Goal: Task Accomplishment & Management: Complete application form

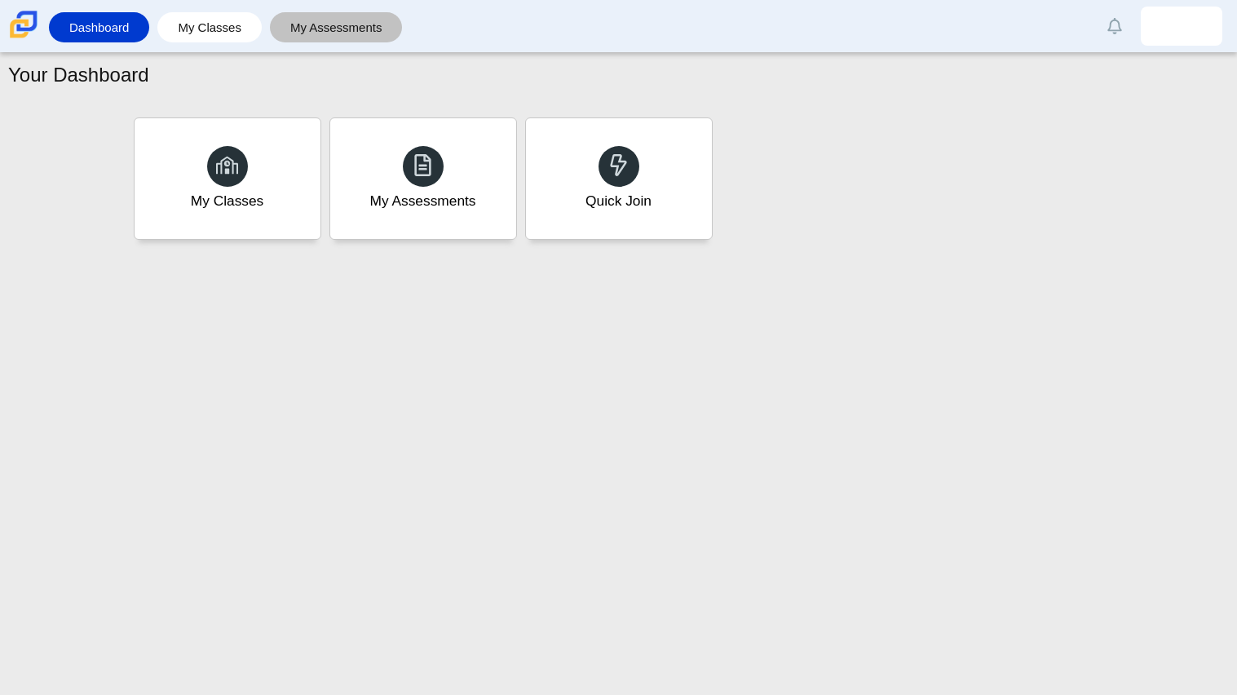
click at [323, 15] on link "My Assessments" at bounding box center [336, 27] width 117 height 30
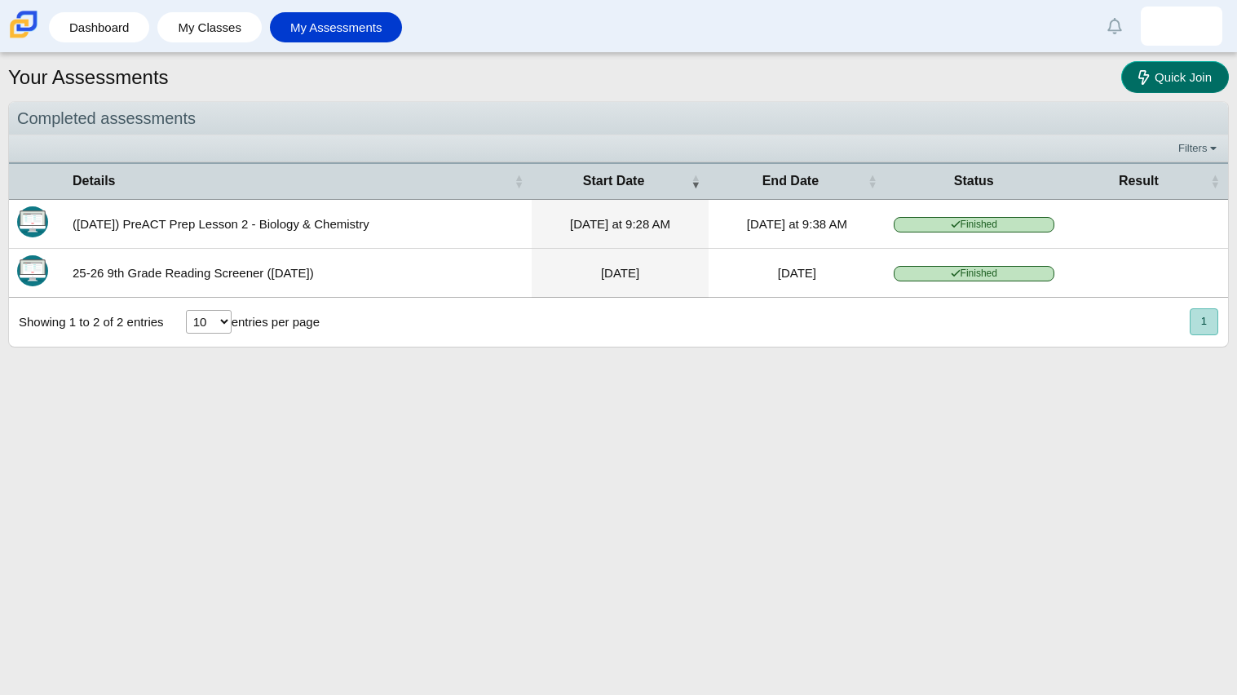
click at [1148, 78] on icon at bounding box center [1146, 76] width 16 height 17
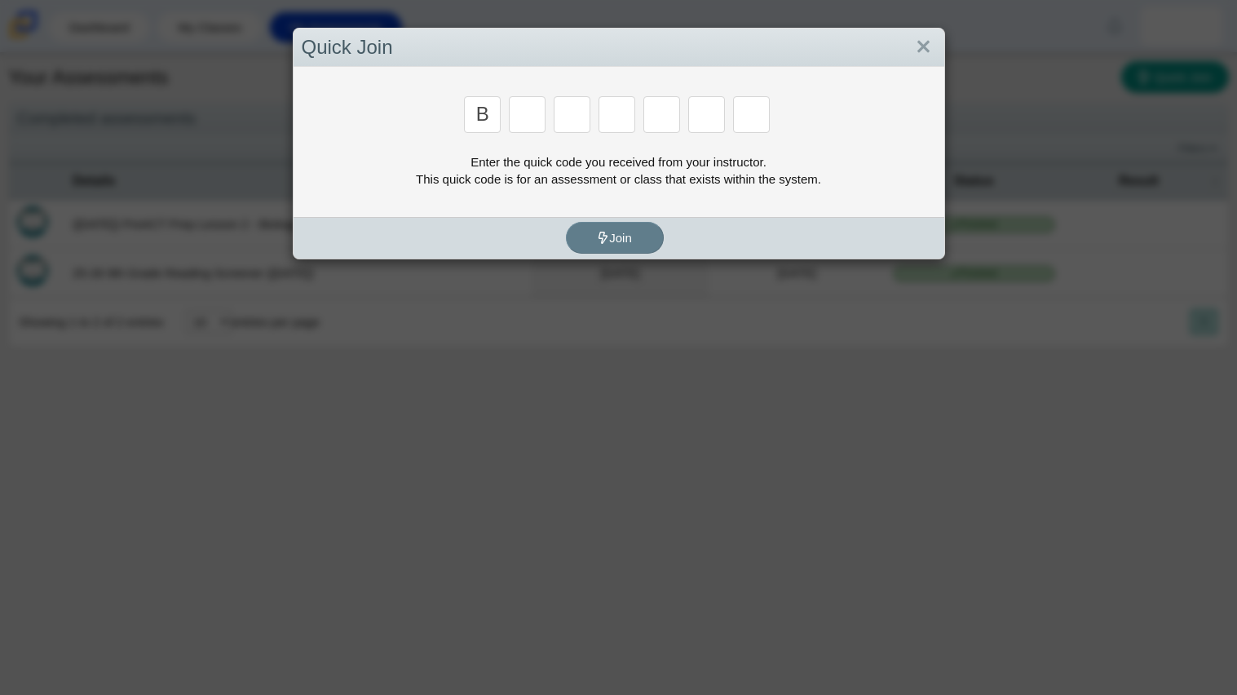
type input "b"
type input "w"
type input "8"
type input "w"
type input "z"
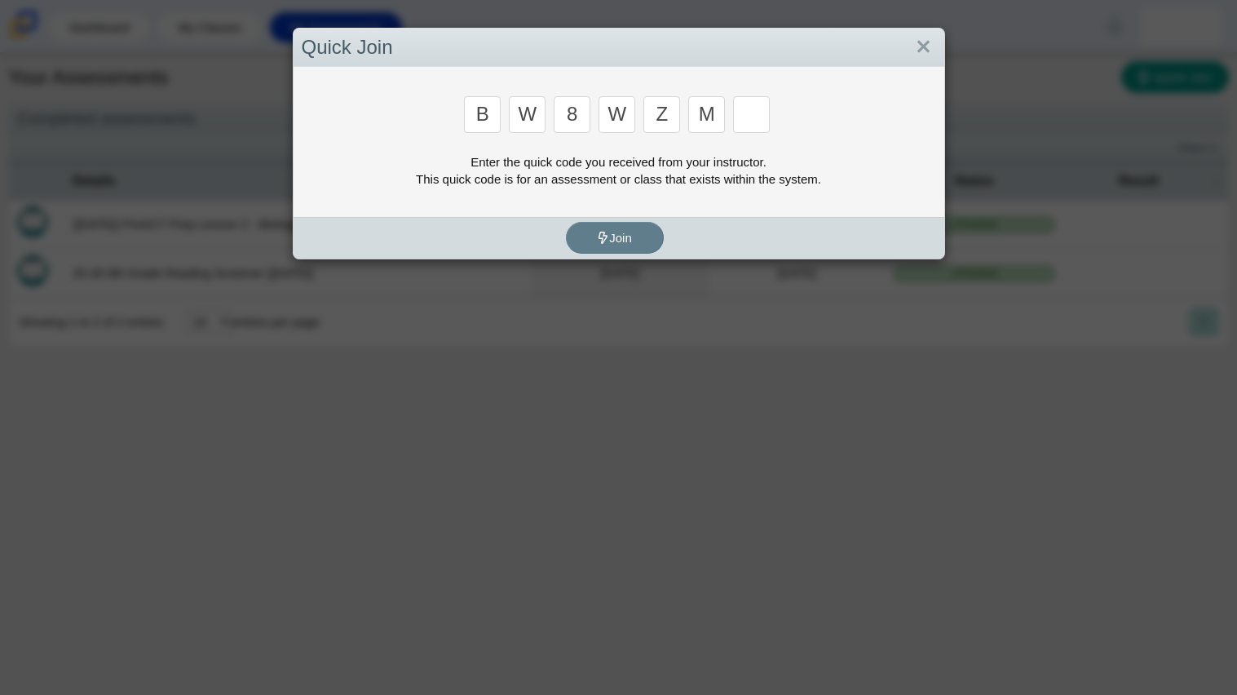
type input "m"
type input "v"
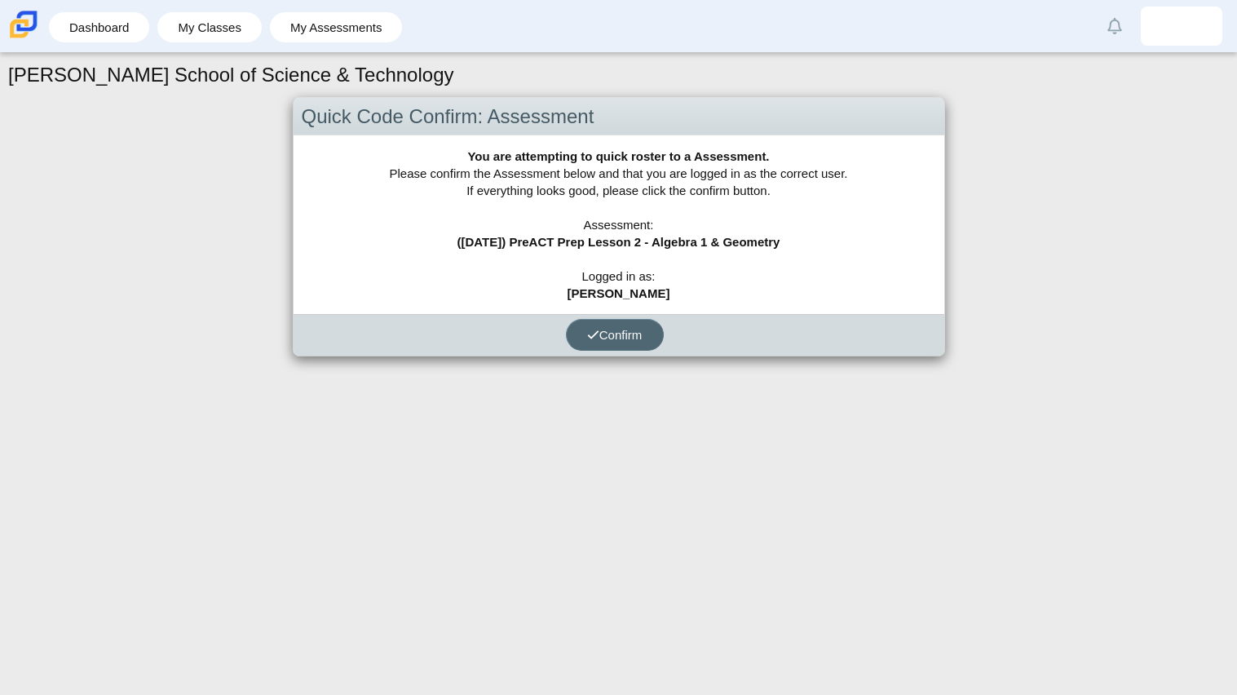
click at [650, 333] on button "Confirm" at bounding box center [615, 335] width 98 height 32
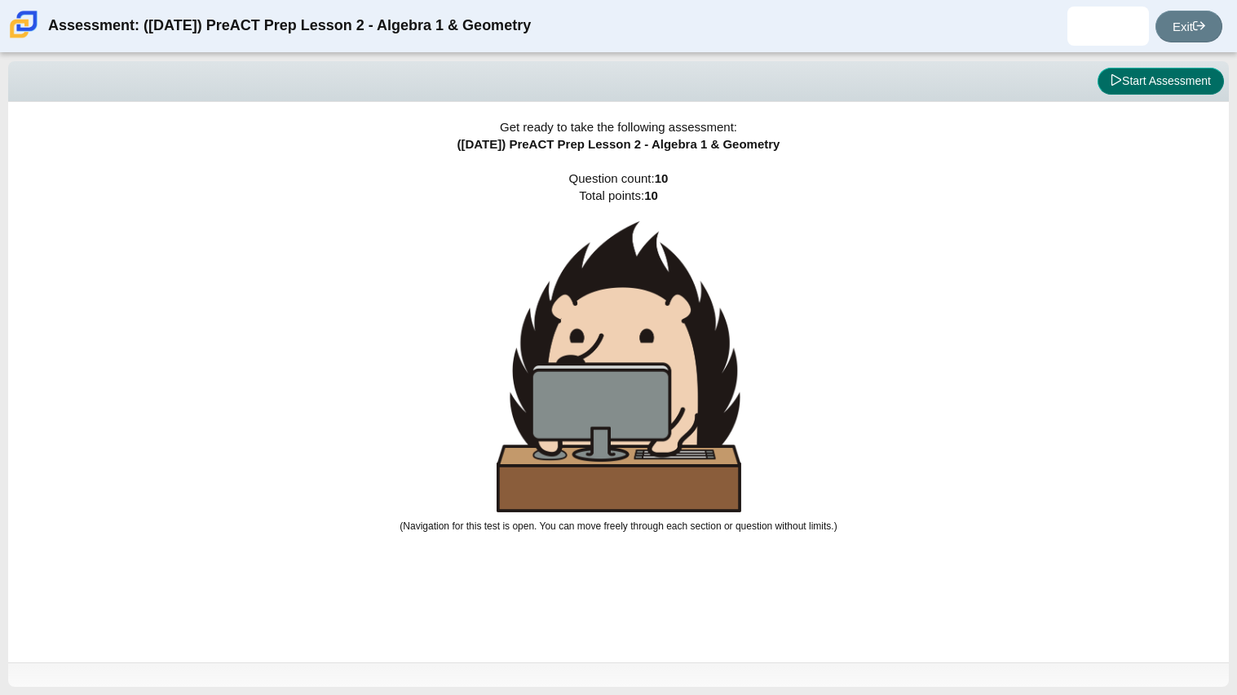
click at [1130, 91] on button "Start Assessment" at bounding box center [1161, 82] width 126 height 28
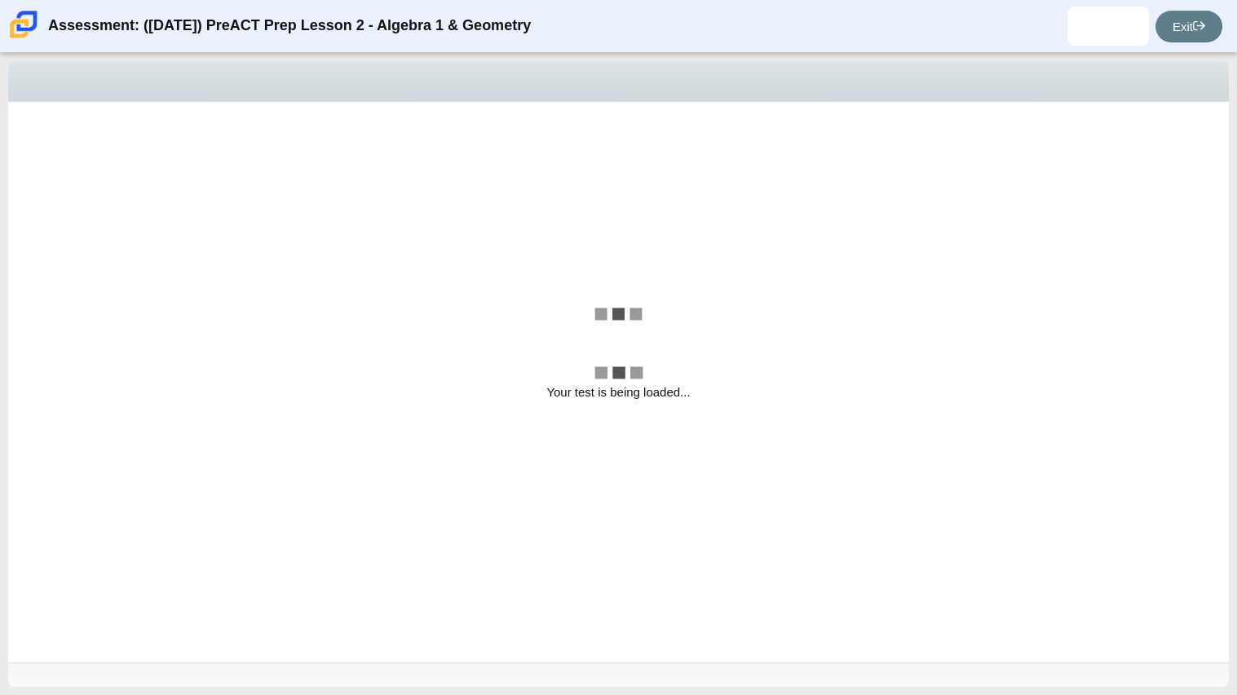
select select "bbf5d072-3e0b-44c4-9a12-6e7c9033f65b"
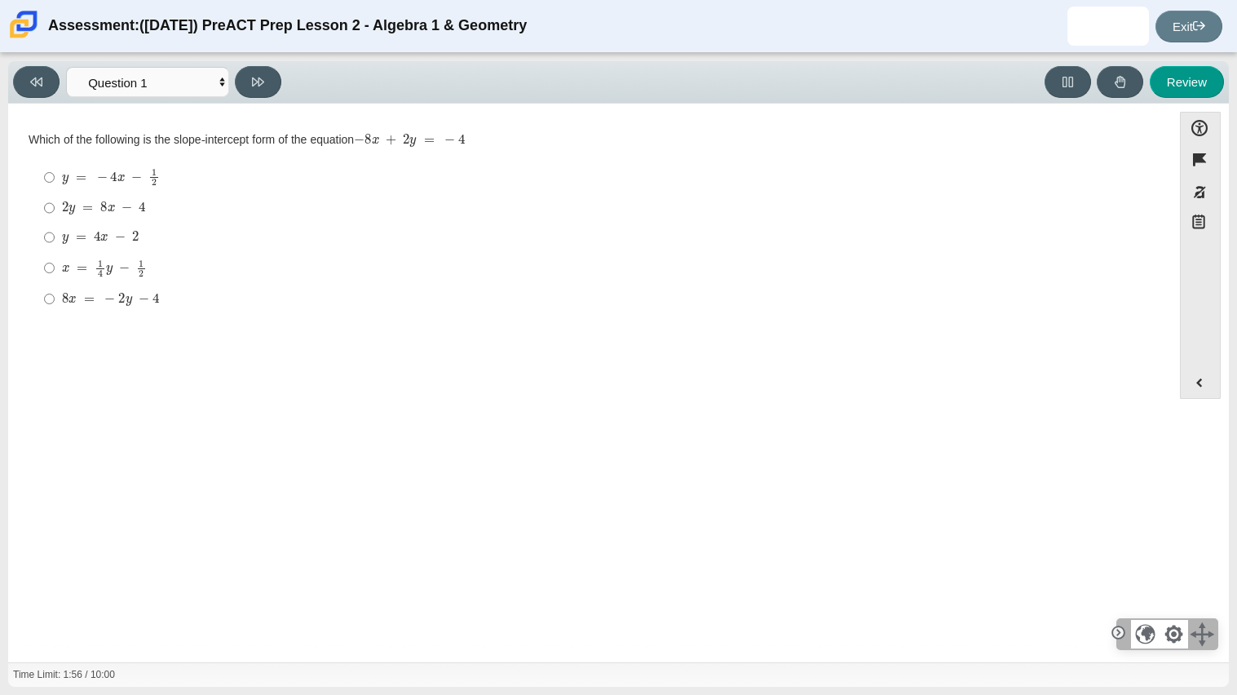
click at [78, 248] on mjx-container "y = 4 x − 2" at bounding box center [100, 235] width 77 height 31
click at [55, 248] on input "y = 4 x − 2 y = 4 x − 2" at bounding box center [49, 237] width 11 height 29
radio input "true"
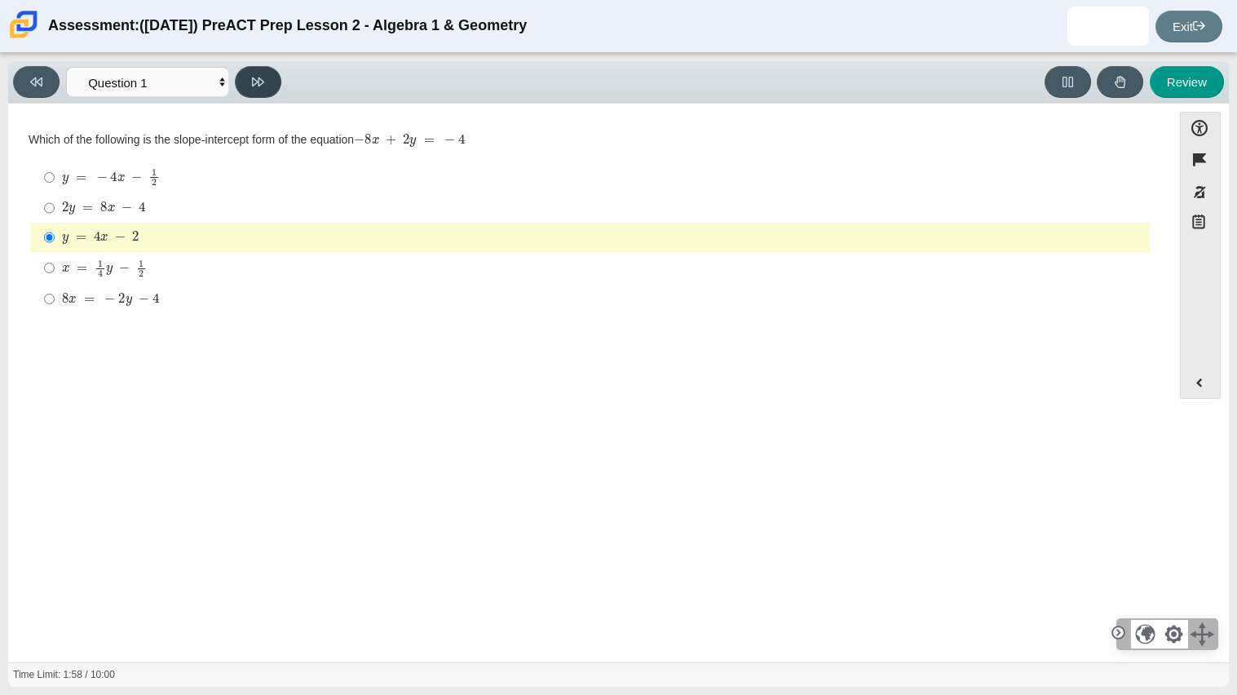
click at [248, 74] on button at bounding box center [258, 82] width 46 height 32
select select "ed62e223-81bd-4cbf-ab48-ab975844bd1f"
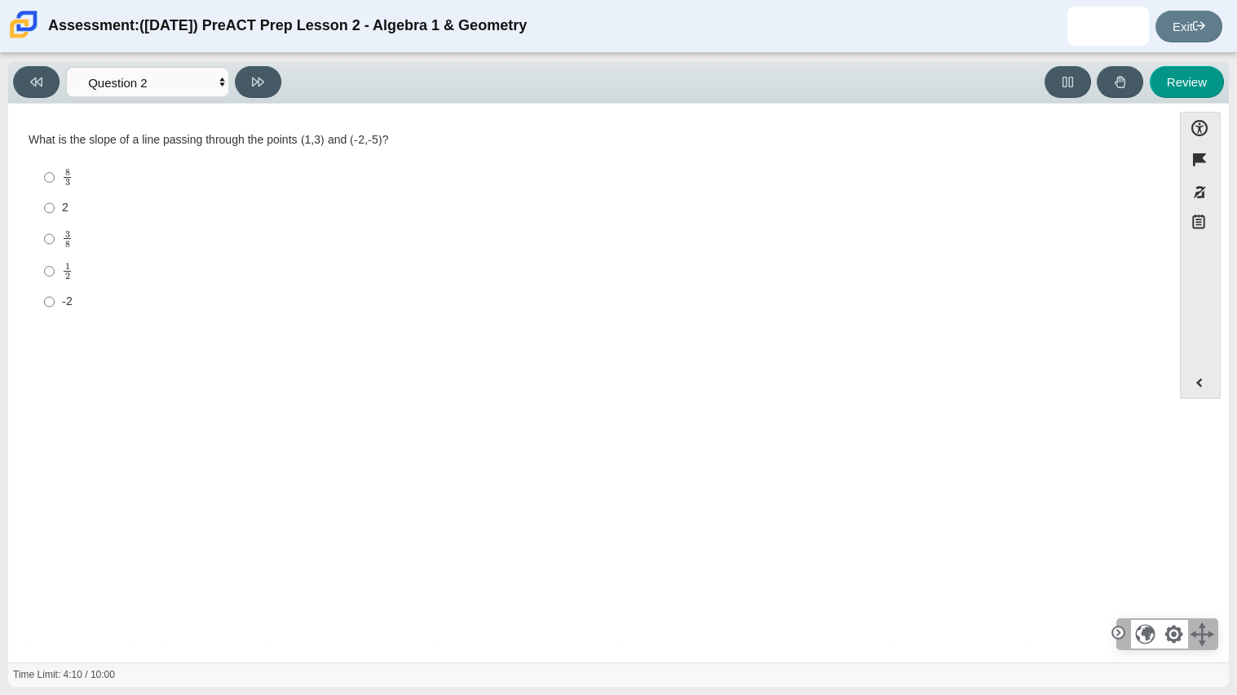
click at [55, 238] on label "3 8 3 eighths" at bounding box center [591, 239] width 1117 height 32
click at [55, 238] on input "3 8 3 eighths" at bounding box center [49, 239] width 11 height 32
radio input "true"
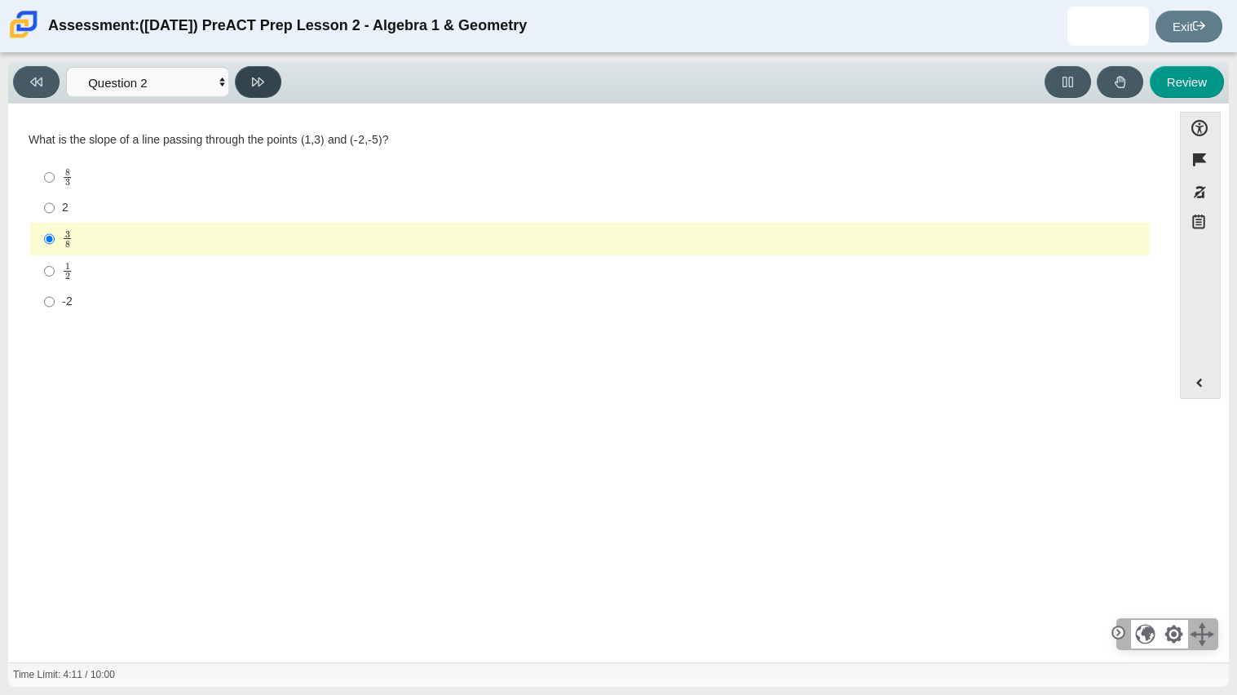
click at [247, 86] on button at bounding box center [258, 82] width 46 height 32
select select "97f4f5fa-a52e-4fed-af51-565bfcdf47cb"
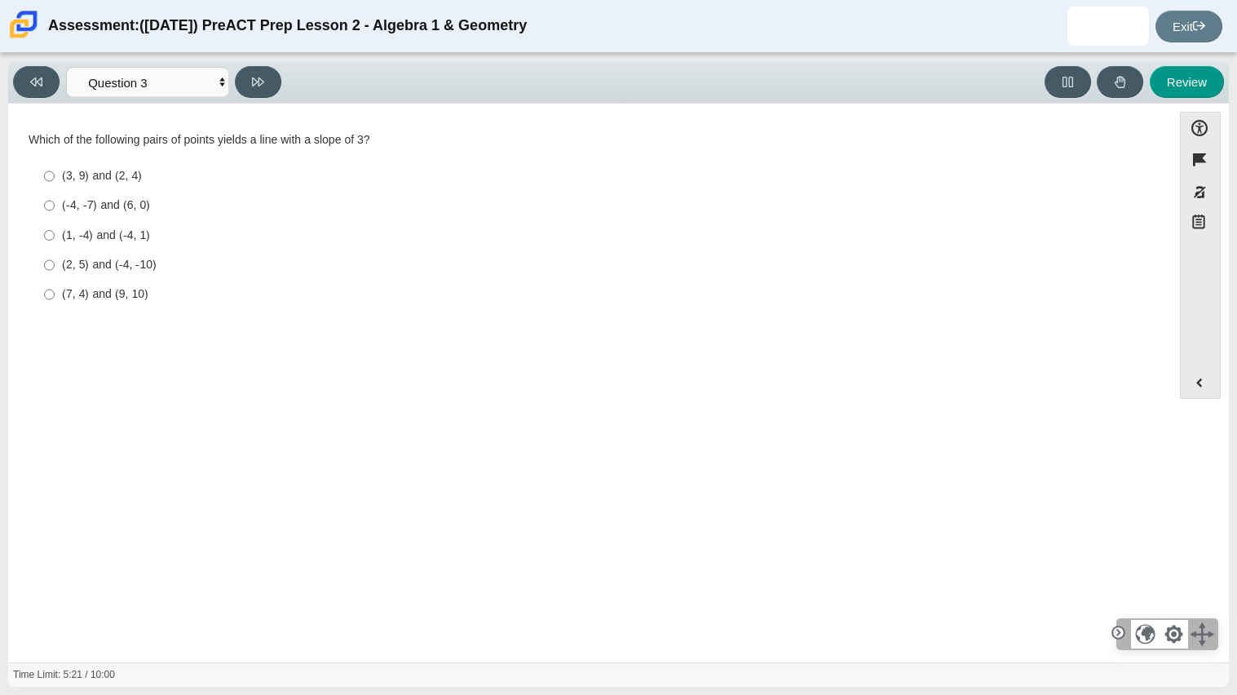
click at [86, 205] on div "(-4, -7) and (6, 0)" at bounding box center [602, 205] width 1081 height 16
click at [55, 205] on input "(-4, -7) and (6, 0) (-4, -7) and (6, 0)" at bounding box center [49, 205] width 11 height 29
radio input "true"
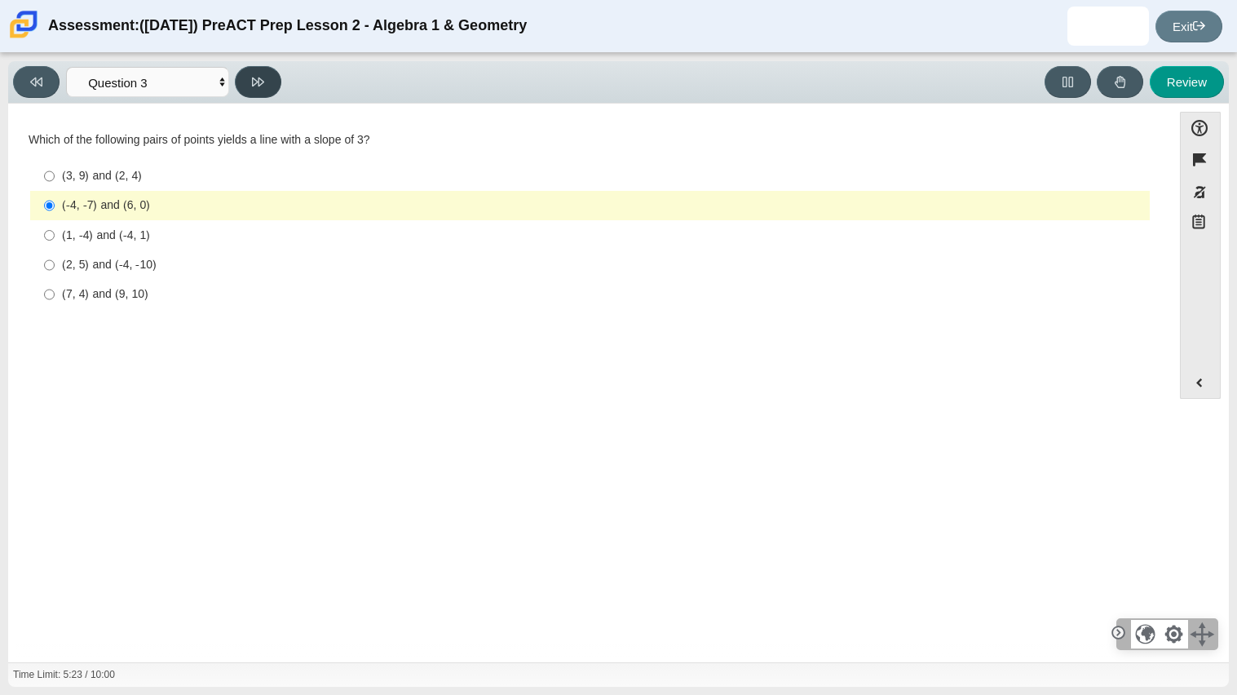
click at [258, 68] on button at bounding box center [258, 82] width 46 height 32
select select "89427bb7-e313-4f00-988f-8b8255897029"
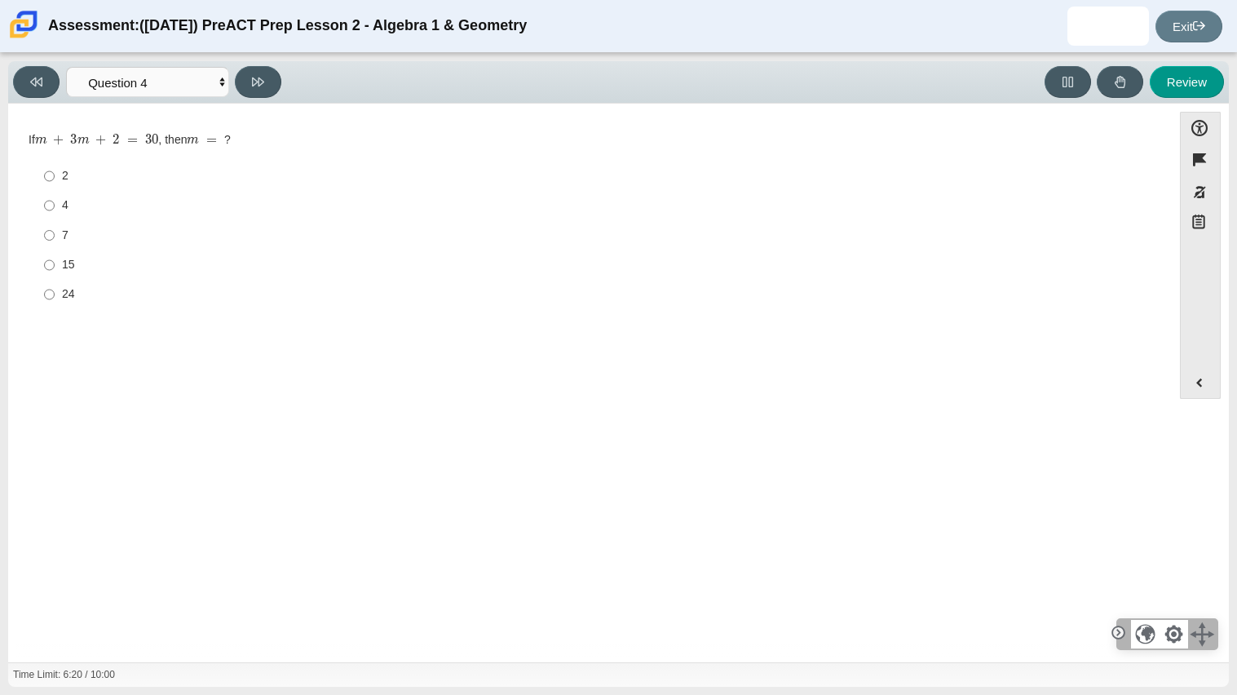
click at [70, 259] on div "15" at bounding box center [602, 265] width 1081 height 16
click at [55, 259] on input "15 15" at bounding box center [49, 264] width 11 height 29
radio input "true"
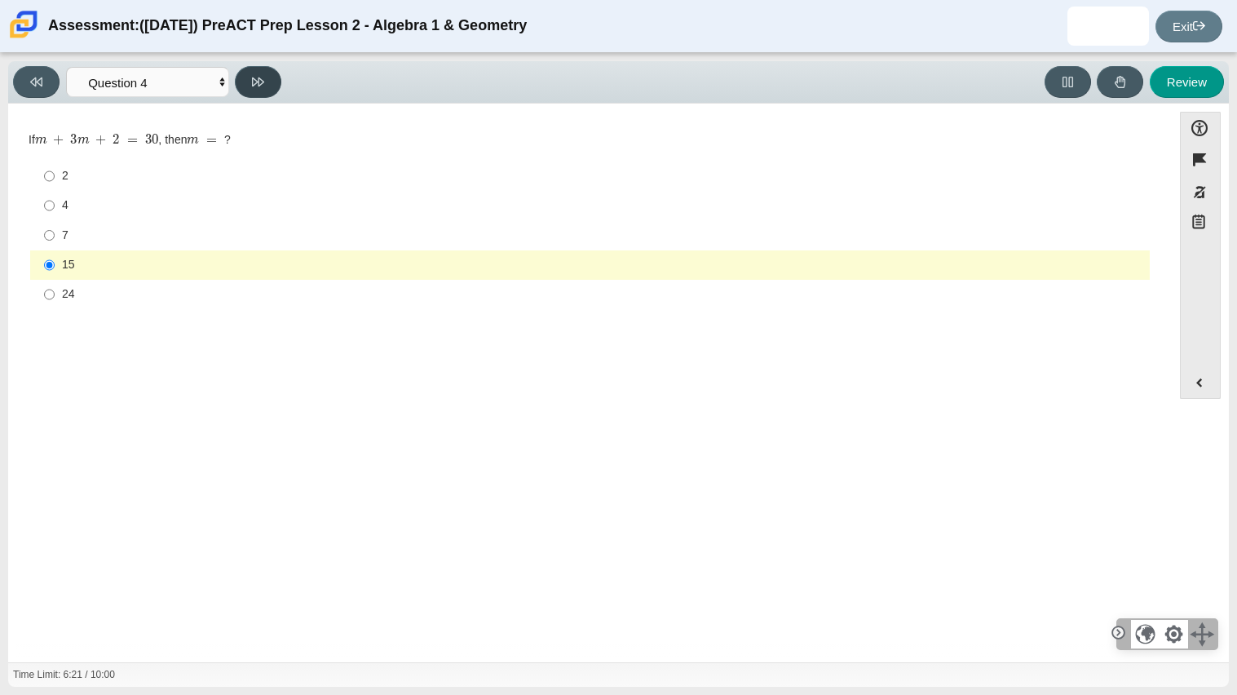
click at [255, 83] on icon at bounding box center [258, 82] width 12 height 12
select select "489dcffd-4e6a-49cf-a9d6-ad1d4a911a4e"
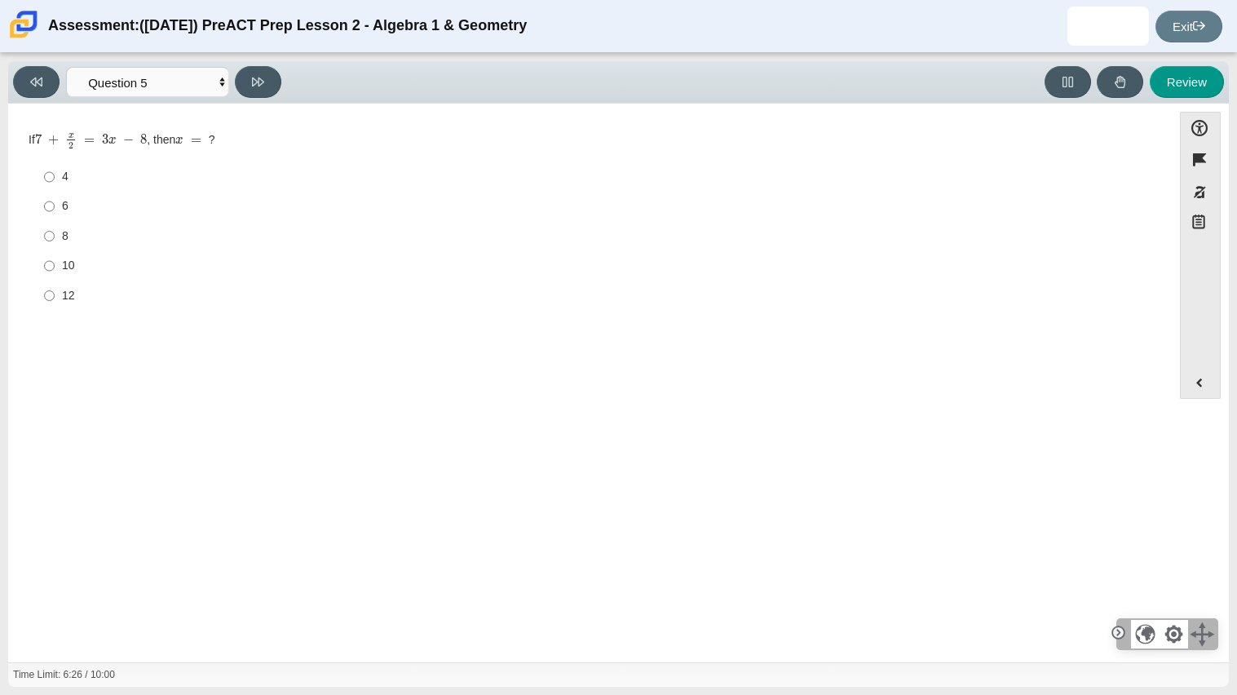
click at [64, 262] on div "10" at bounding box center [602, 266] width 1081 height 16
click at [55, 262] on input "10 10" at bounding box center [49, 265] width 11 height 29
radio input "true"
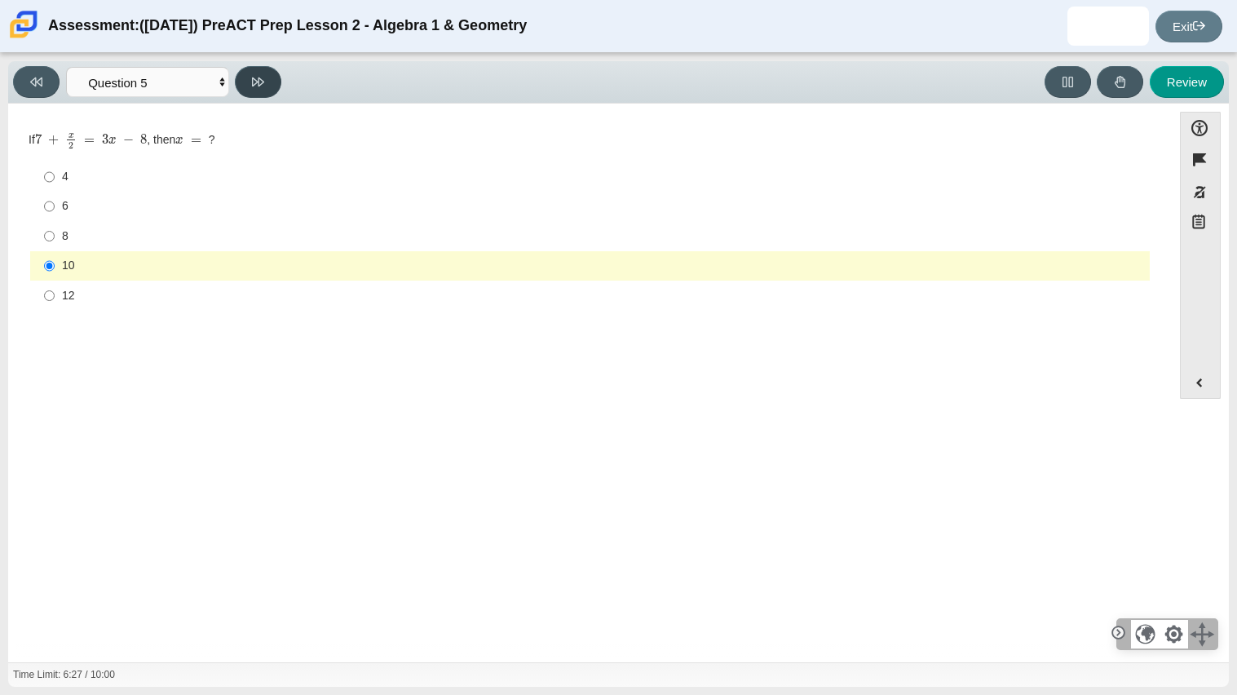
click at [269, 75] on button at bounding box center [258, 82] width 46 height 32
select select "210571de-36a6-4d8e-a361-ceff8ef801dc"
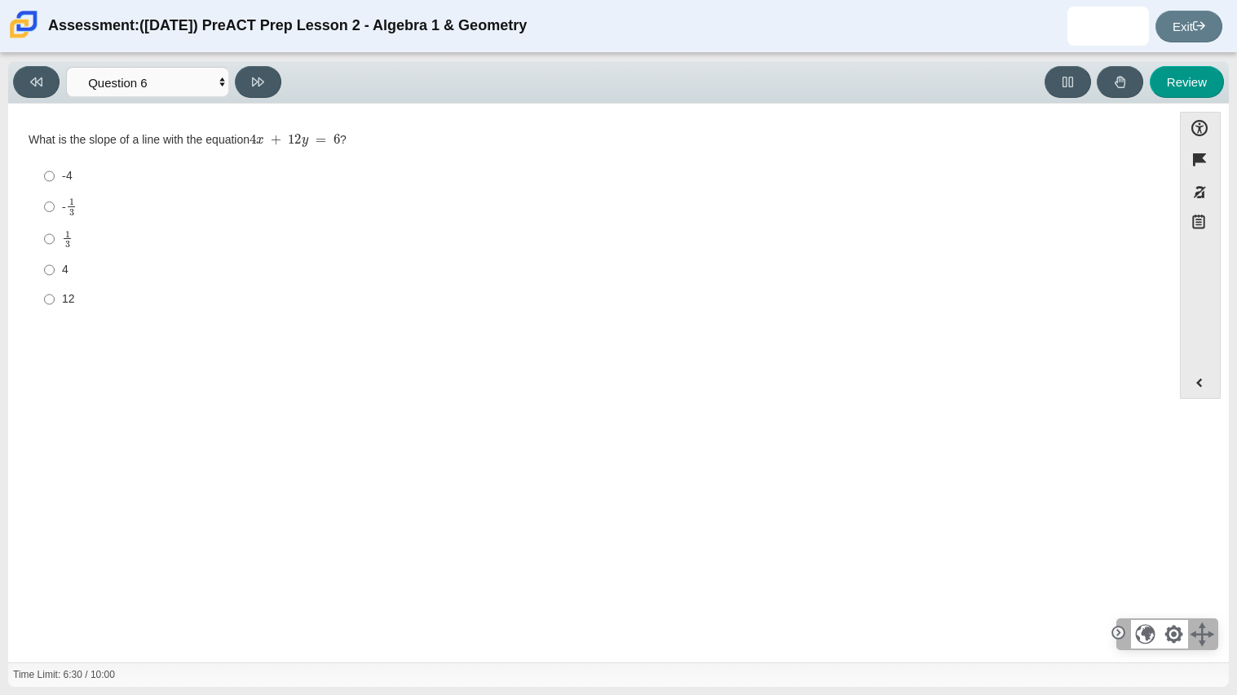
click at [68, 278] on label "4 4" at bounding box center [591, 269] width 1117 height 29
click at [55, 278] on input "4 4" at bounding box center [49, 269] width 11 height 29
radio input "true"
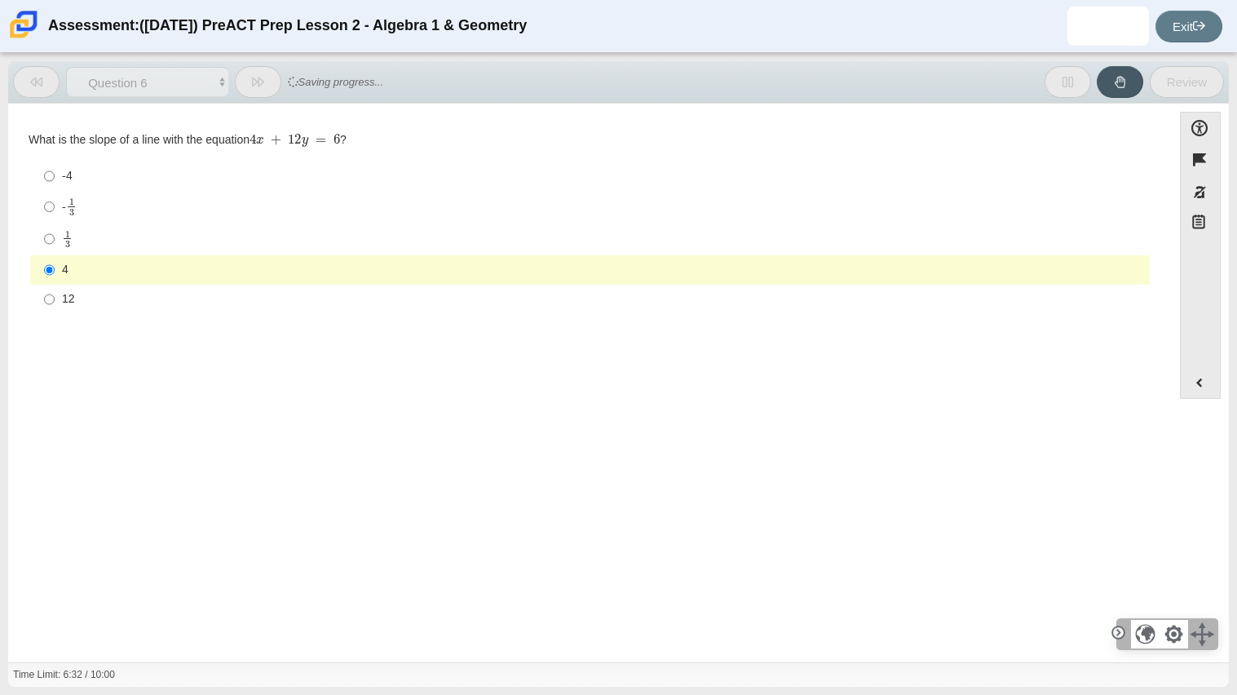
click at [251, 77] on button at bounding box center [258, 82] width 46 height 32
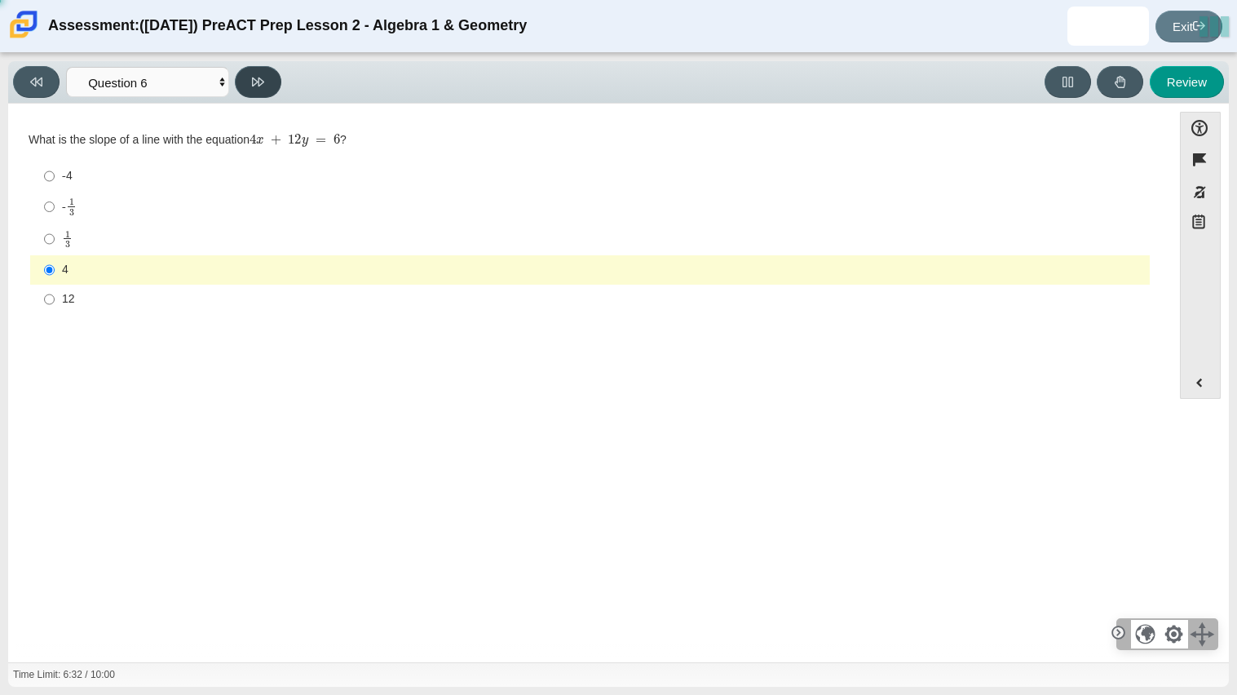
select select "ec95ace6-bebc-42b8-9428-40567494d4da"
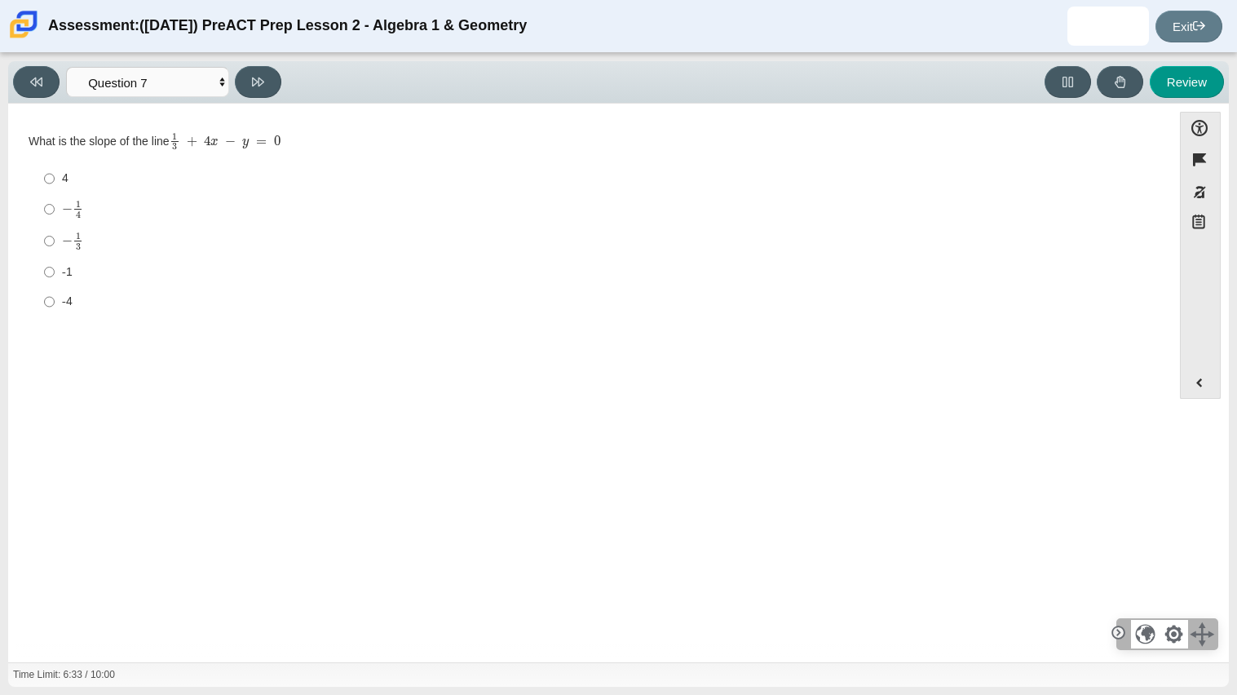
click at [60, 172] on label "4 4" at bounding box center [591, 178] width 1117 height 29
click at [55, 172] on input "4 4" at bounding box center [49, 178] width 11 height 29
radio input "true"
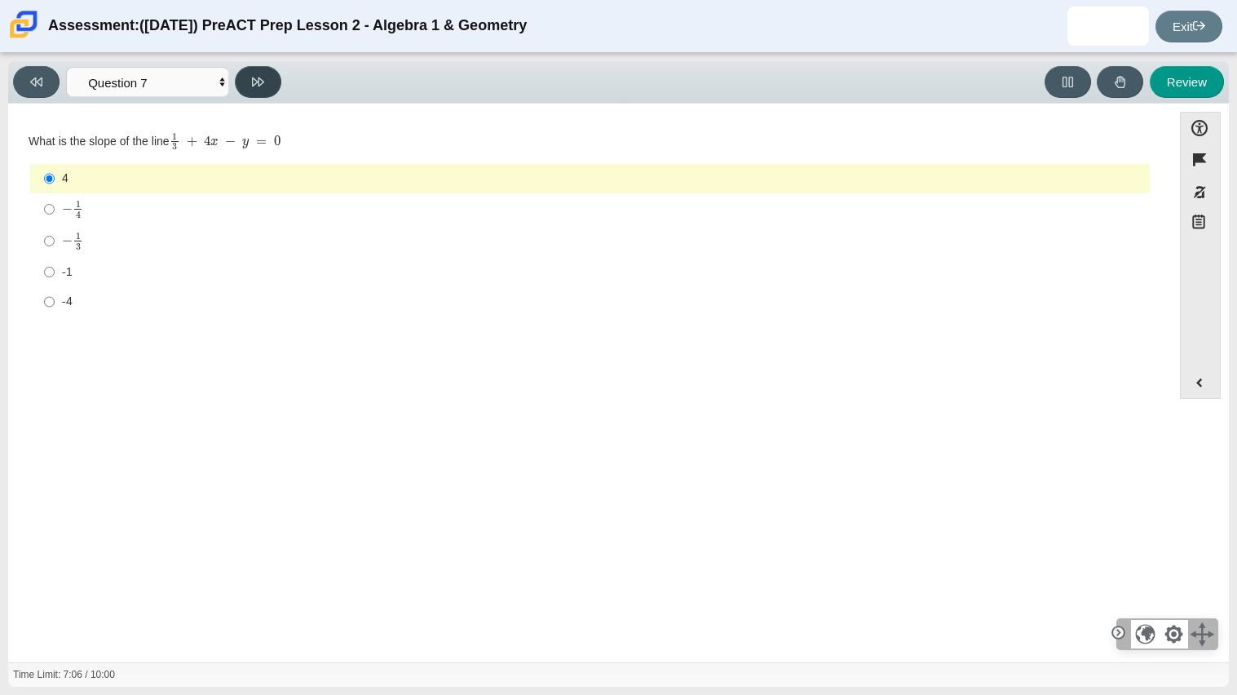
click at [263, 84] on icon at bounding box center [258, 82] width 12 height 12
select select "ce81fe10-bf29-4b5e-8bd7-4f47f2fed4d8"
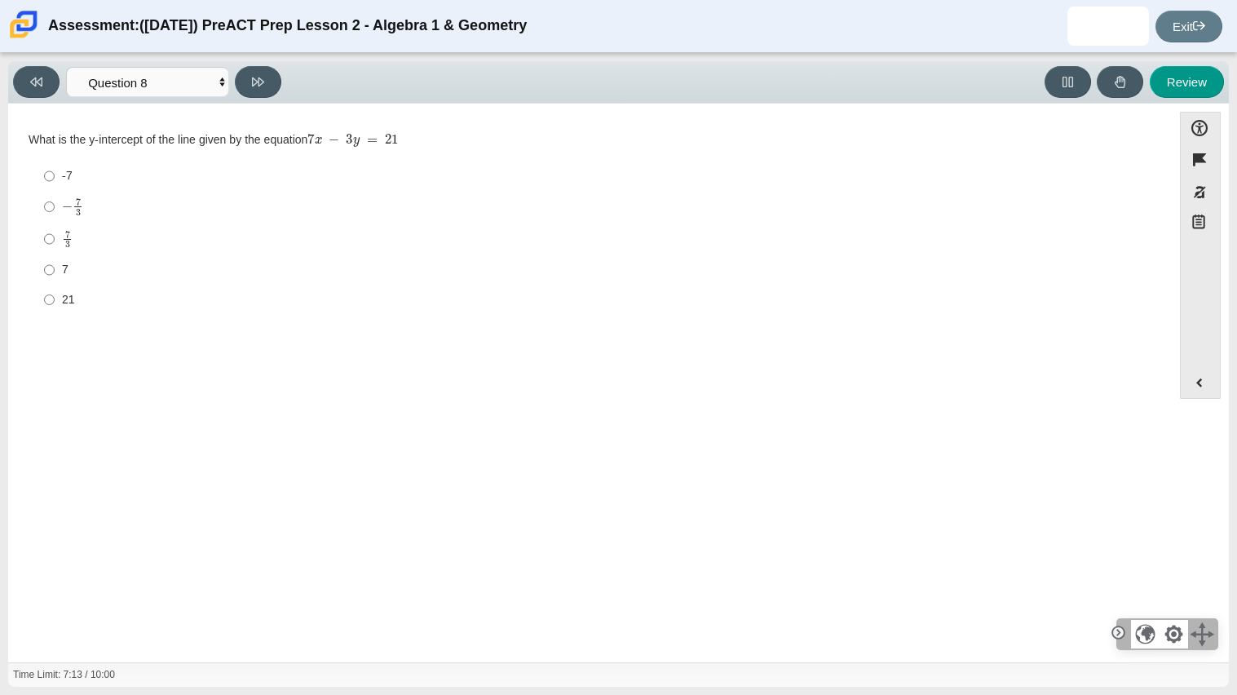
click at [42, 179] on label "-7 -7" at bounding box center [591, 175] width 1117 height 29
click at [44, 179] on input "-7 -7" at bounding box center [49, 175] width 11 height 29
radio input "true"
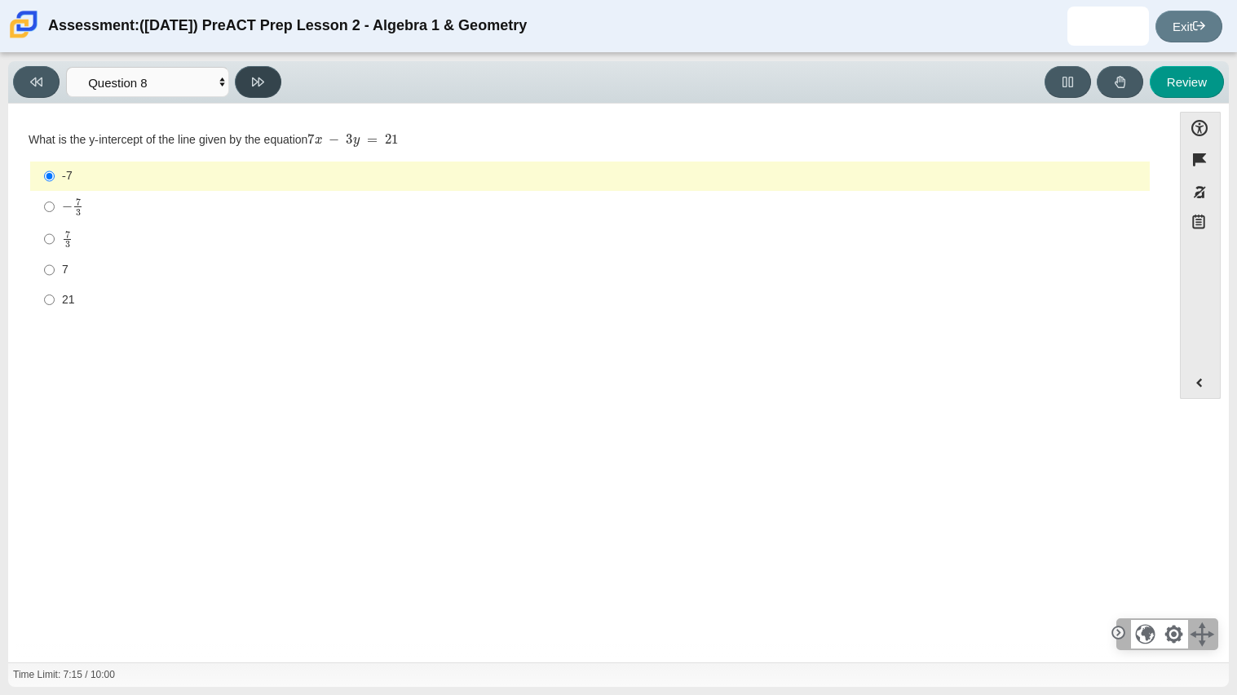
click at [254, 78] on icon at bounding box center [258, 81] width 12 height 9
select select "14773eaf-2ca1-47ae-afe7-a624a56f34b3"
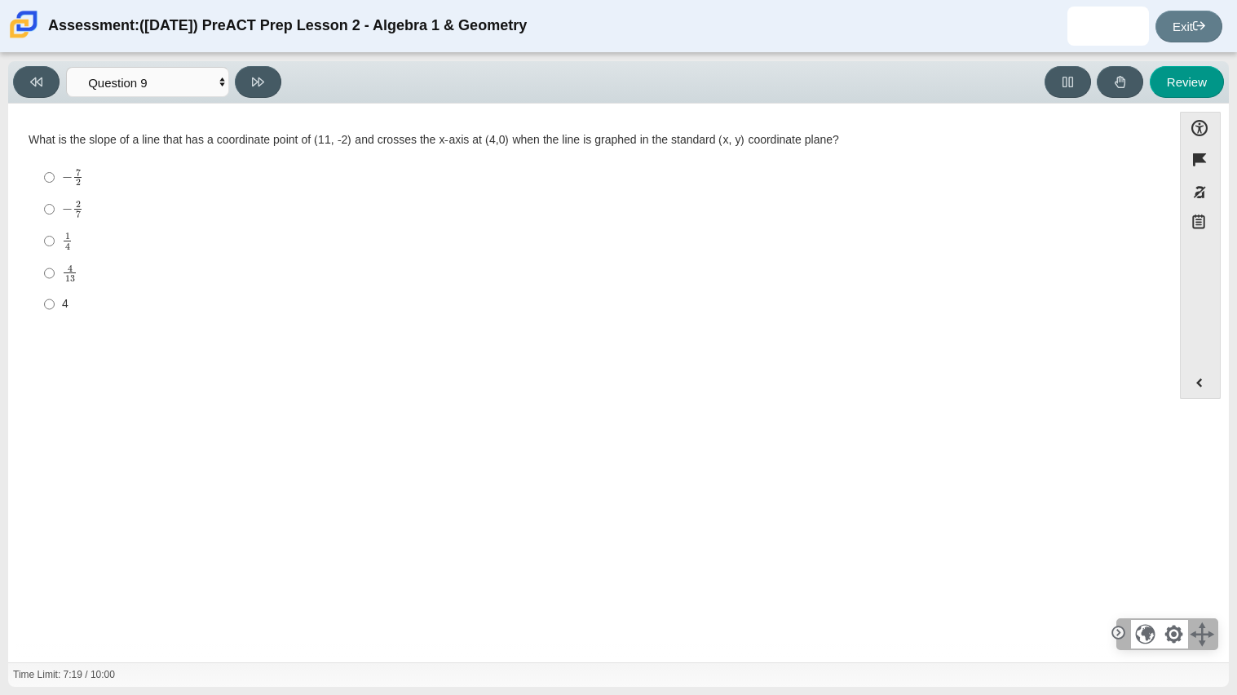
click at [73, 202] on mjx-frac "Assessment items" at bounding box center [78, 209] width 11 height 17
click at [55, 202] on input "− 2 7 negative 2 sevenths" at bounding box center [49, 209] width 11 height 32
radio input "true"
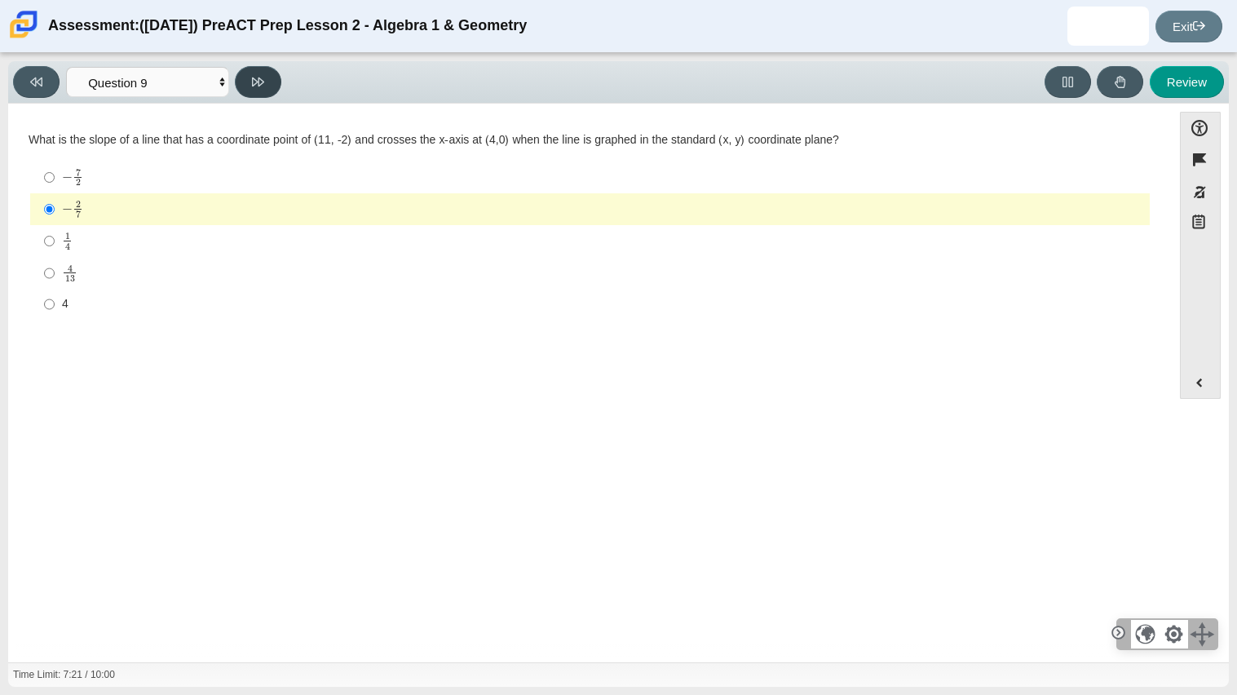
click at [265, 76] on button at bounding box center [258, 82] width 46 height 32
select select "96b71634-eacb-4f7e-8aef-411727d9bcba"
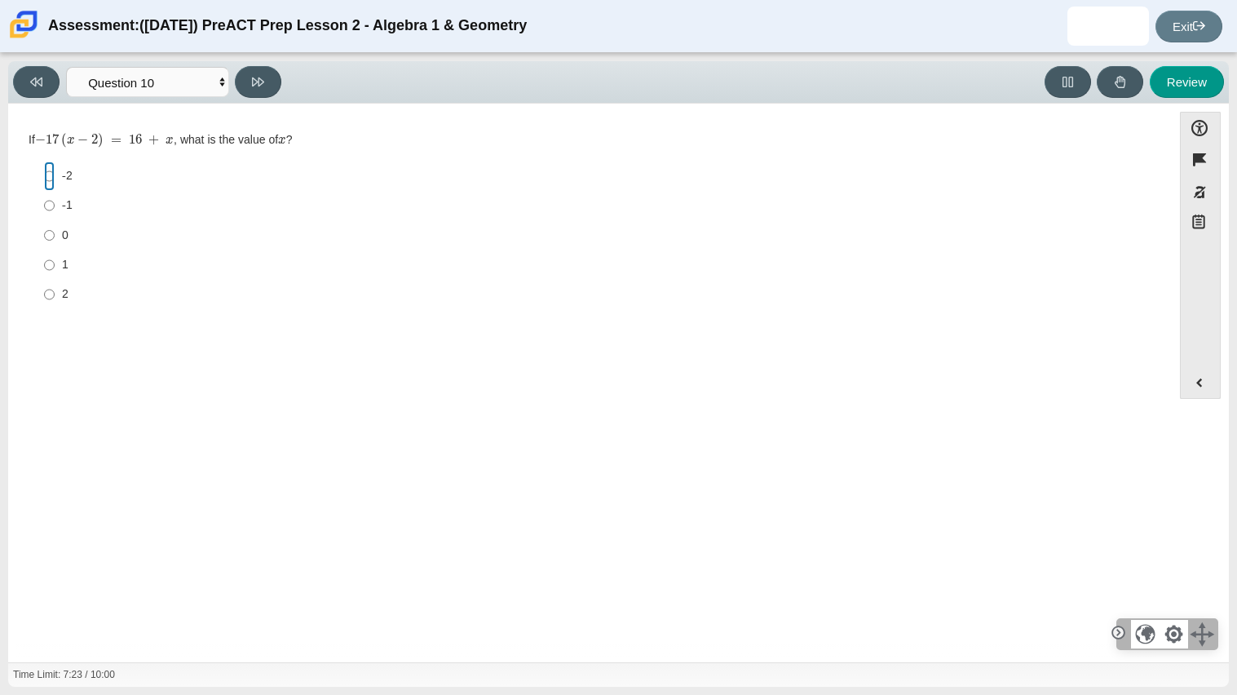
click at [48, 177] on input "-2 -2" at bounding box center [49, 175] width 11 height 29
radio input "true"
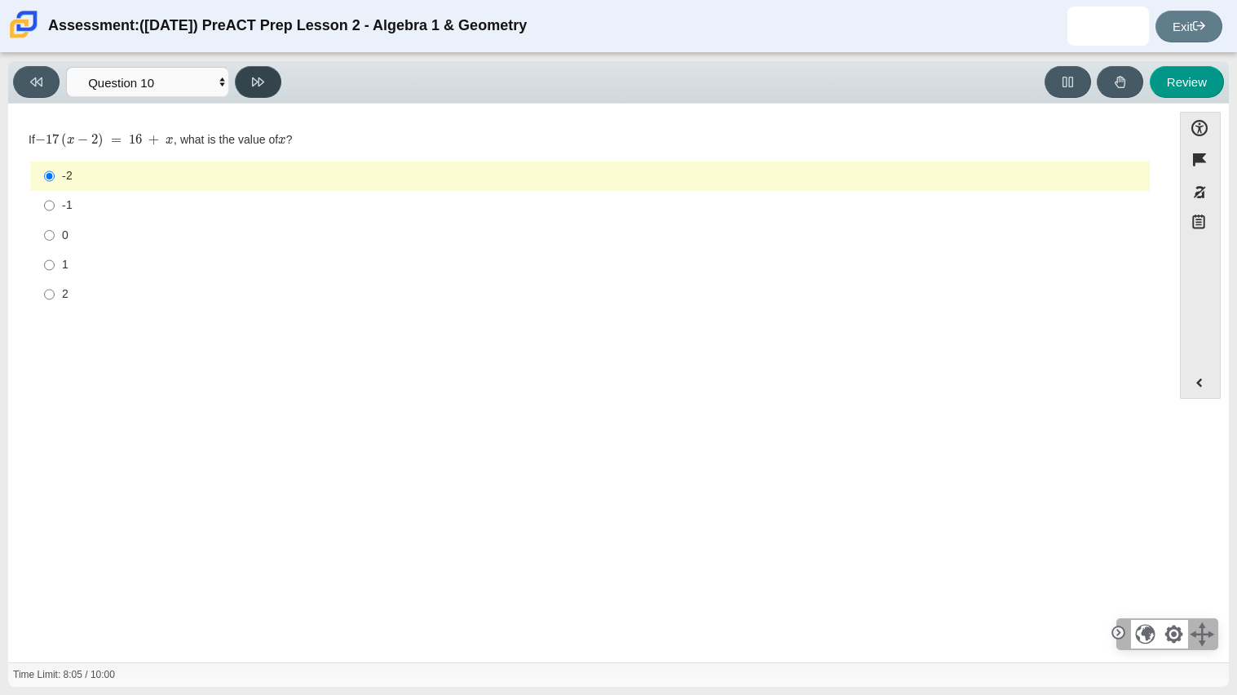
click at [266, 97] on button at bounding box center [258, 82] width 46 height 32
select select "review"
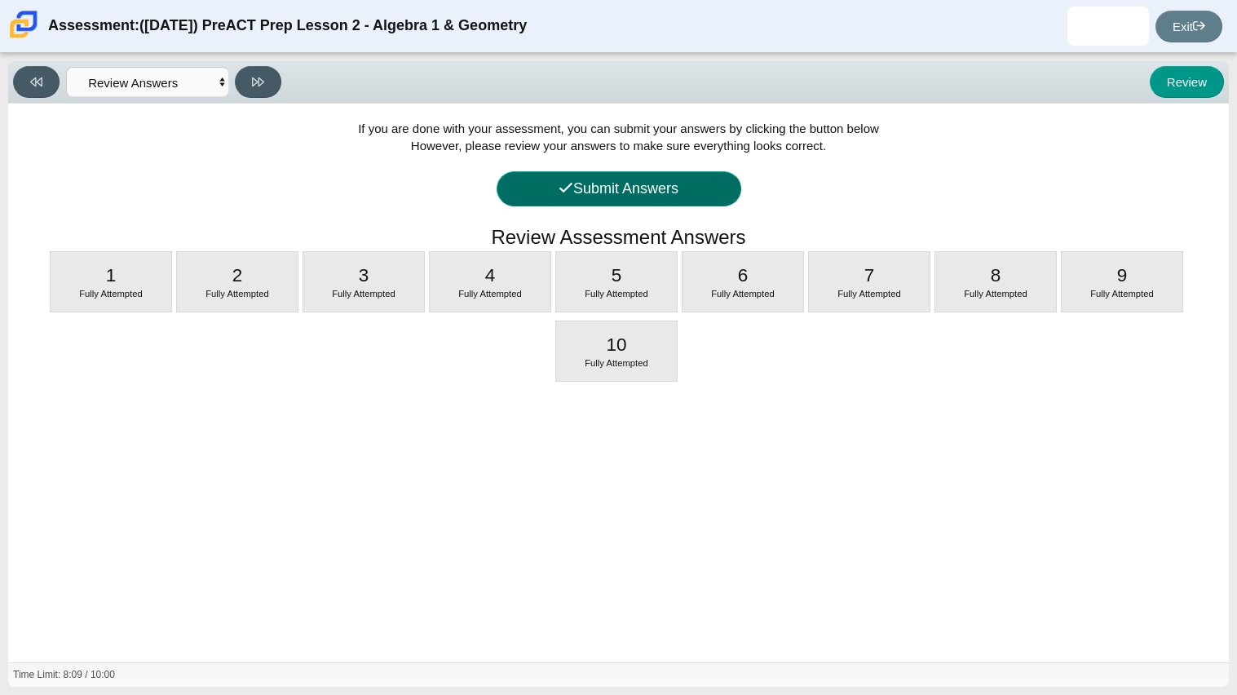
click at [559, 190] on icon at bounding box center [566, 187] width 15 height 15
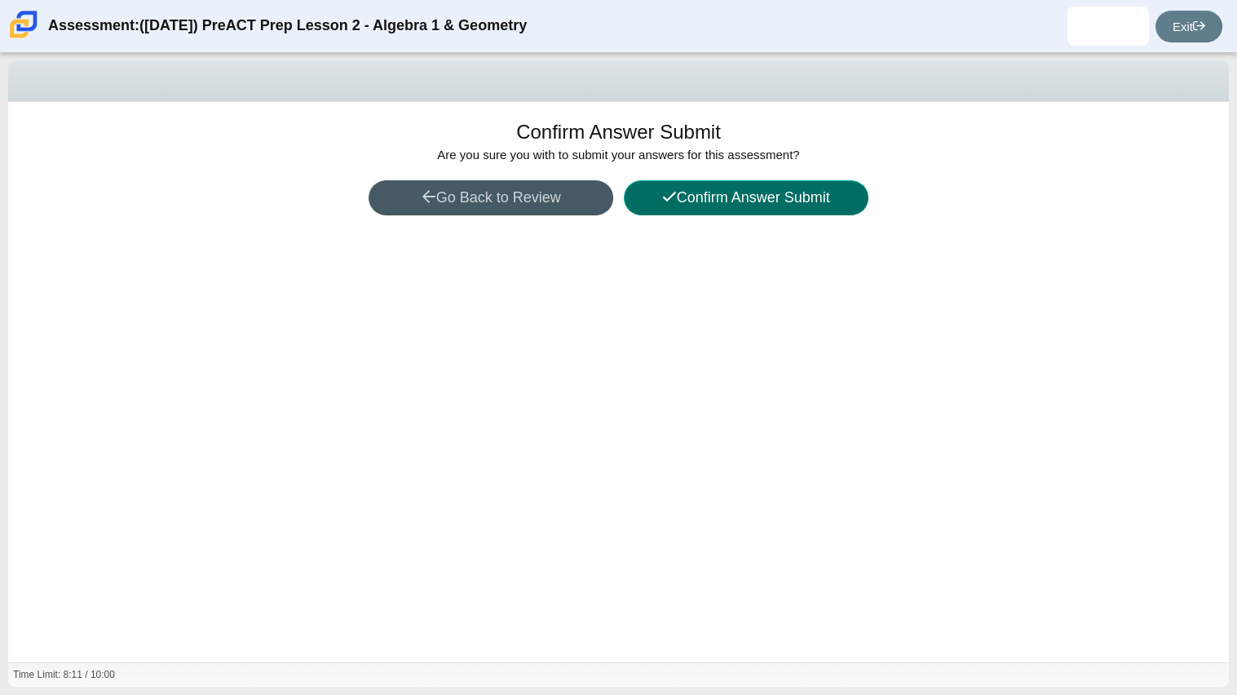
click at [697, 201] on button "Confirm Answer Submit" at bounding box center [746, 197] width 245 height 35
